Goal: Task Accomplishment & Management: Use online tool/utility

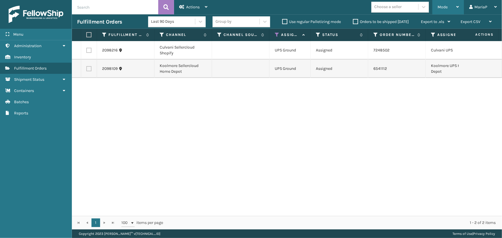
click at [454, 6] on div "Mode" at bounding box center [447, 7] width 21 height 14
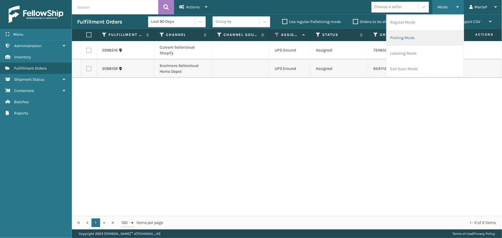
click at [456, 39] on li "Picking Mode" at bounding box center [424, 38] width 77 height 16
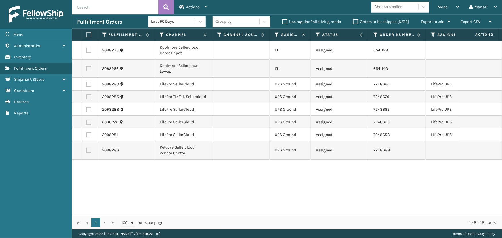
drag, startPoint x: 223, startPoint y: 216, endPoint x: 276, endPoint y: 216, distance: 52.9
click at [276, 216] on div "1 1 100 items per page 1 - 8 of 8 items" at bounding box center [287, 223] width 430 height 14
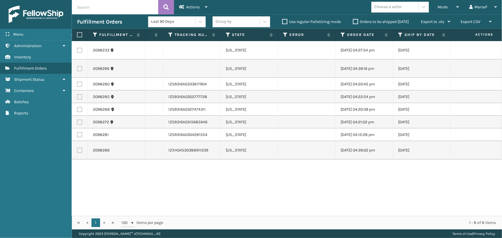
scroll to position [0, 373]
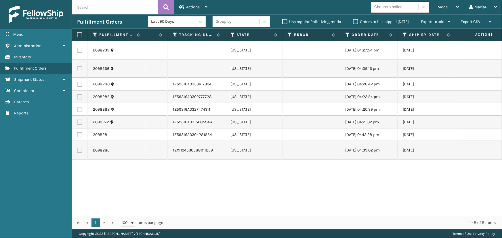
click at [396, 23] on label "Orders to be shipped [DATE]" at bounding box center [381, 21] width 56 height 5
click at [353, 22] on input "Orders to be shipped [DATE]" at bounding box center [353, 20] width 0 height 4
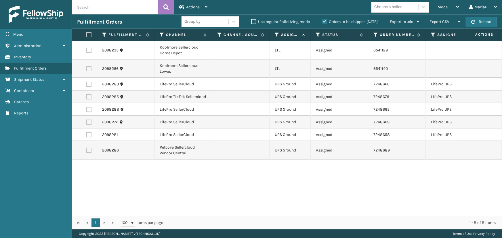
drag, startPoint x: 235, startPoint y: 216, endPoint x: 217, endPoint y: 220, distance: 18.8
click at [330, 214] on div "Fulfillment Order Id Channel Channel Source Assigned Carrier Service Status Ord…" at bounding box center [287, 129] width 430 height 201
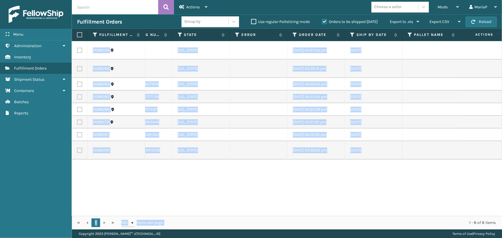
scroll to position [0, 0]
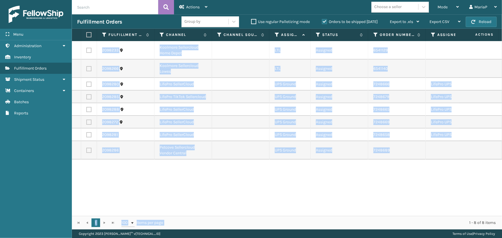
click at [105, 95] on link "2098285" at bounding box center [110, 97] width 17 height 6
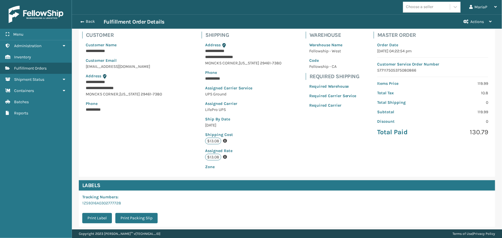
scroll to position [101, 0]
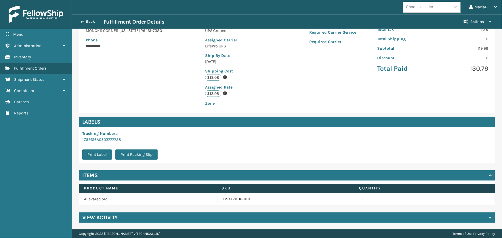
click at [136, 215] on div "View Activity" at bounding box center [287, 217] width 416 height 10
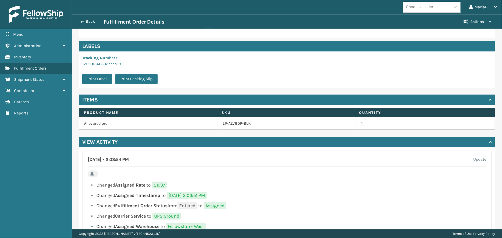
scroll to position [180, 0]
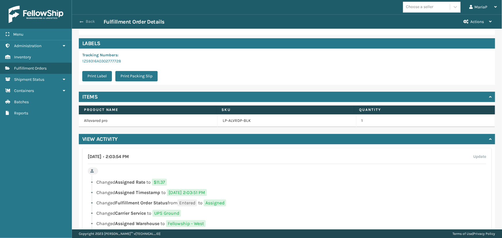
click at [88, 20] on button "Back" at bounding box center [90, 21] width 26 height 5
